Goal: Transaction & Acquisition: Download file/media

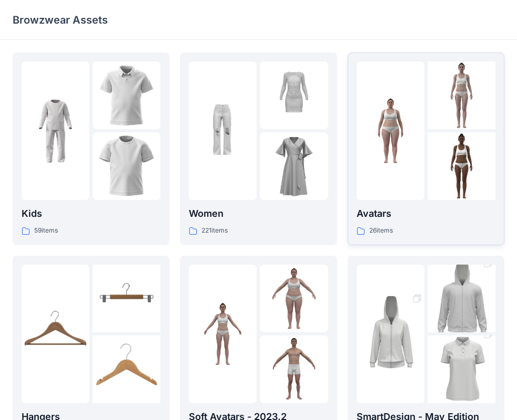
click at [424, 221] on p "Avatars" at bounding box center [425, 213] width 139 height 15
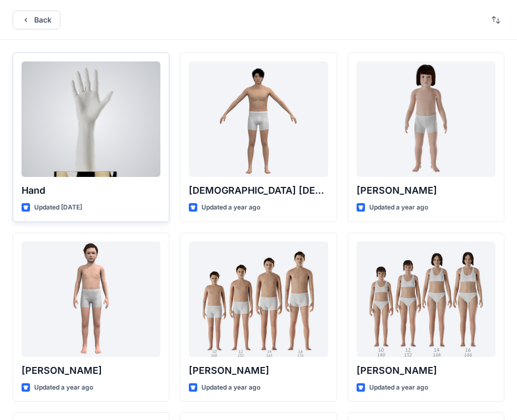
click at [112, 144] on div at bounding box center [91, 119] width 139 height 116
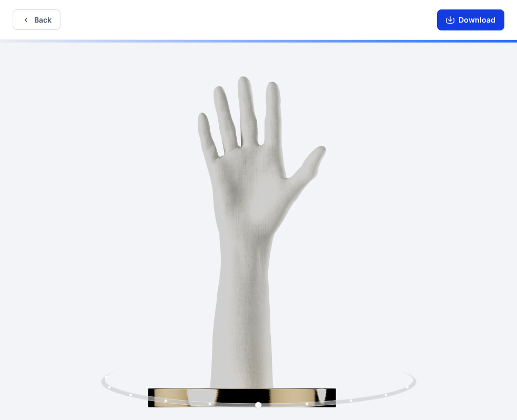
click at [464, 18] on button "Download" at bounding box center [470, 19] width 67 height 21
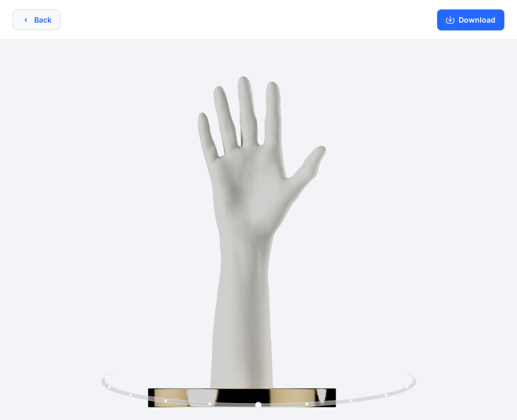
click at [39, 19] on button "Back" at bounding box center [37, 19] width 48 height 20
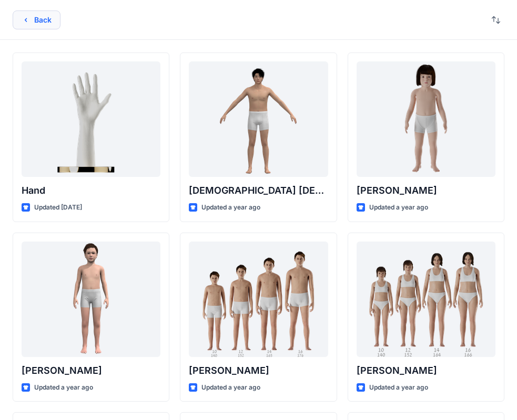
click at [24, 21] on icon "button" at bounding box center [26, 20] width 8 height 8
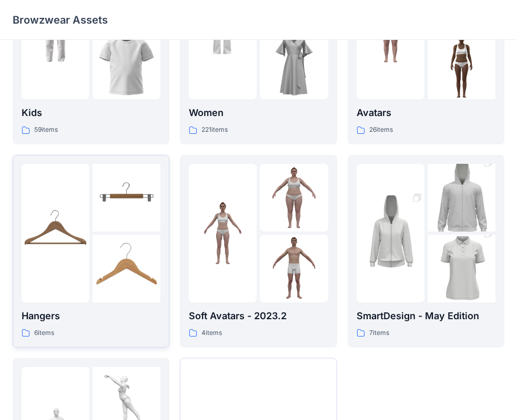
scroll to position [105, 0]
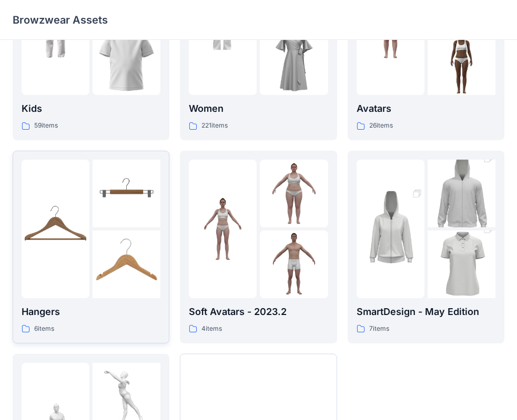
click at [123, 306] on p "Hangers" at bounding box center [91, 312] width 139 height 15
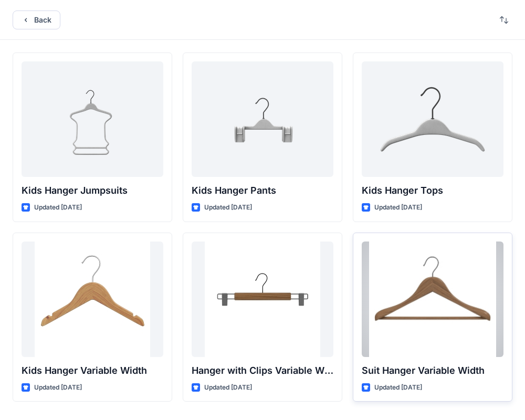
click at [397, 250] on div at bounding box center [433, 300] width 142 height 116
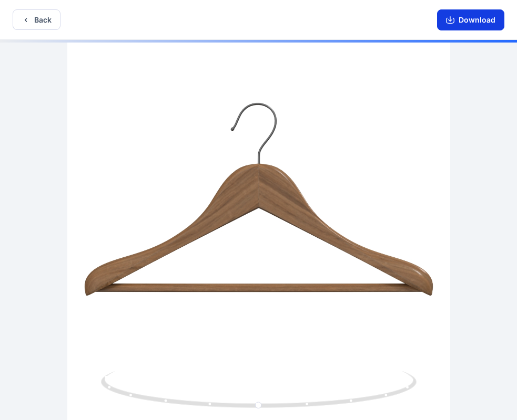
click at [449, 26] on button "Download" at bounding box center [470, 19] width 67 height 21
click at [49, 23] on button "Back" at bounding box center [37, 19] width 48 height 20
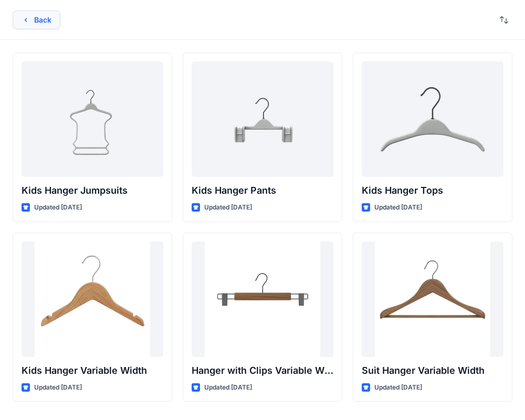
click at [44, 22] on button "Back" at bounding box center [37, 20] width 48 height 19
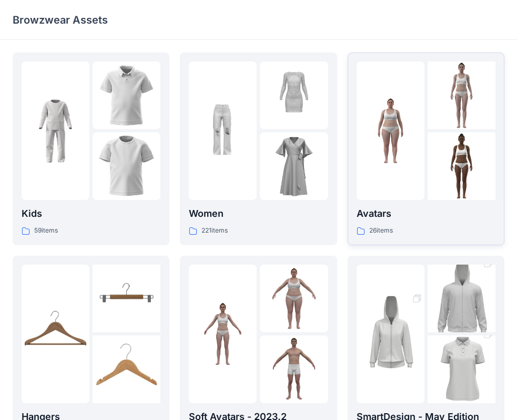
click at [399, 225] on div "26 items" at bounding box center [425, 230] width 139 height 11
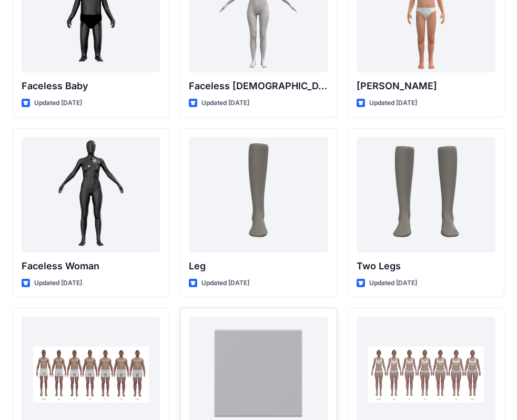
scroll to position [939, 0]
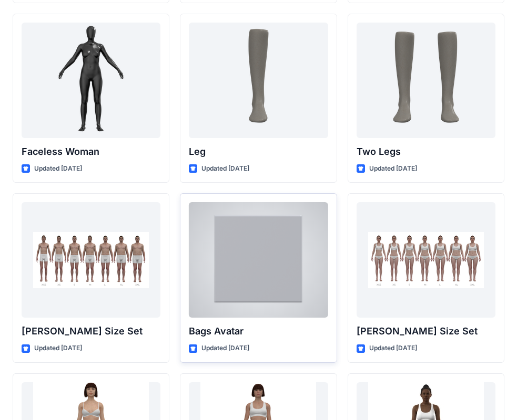
click at [292, 281] on div at bounding box center [258, 260] width 139 height 116
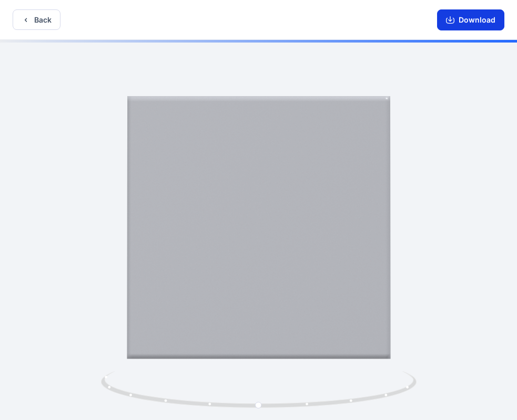
click at [467, 23] on button "Download" at bounding box center [470, 19] width 67 height 21
